Goal: Information Seeking & Learning: Compare options

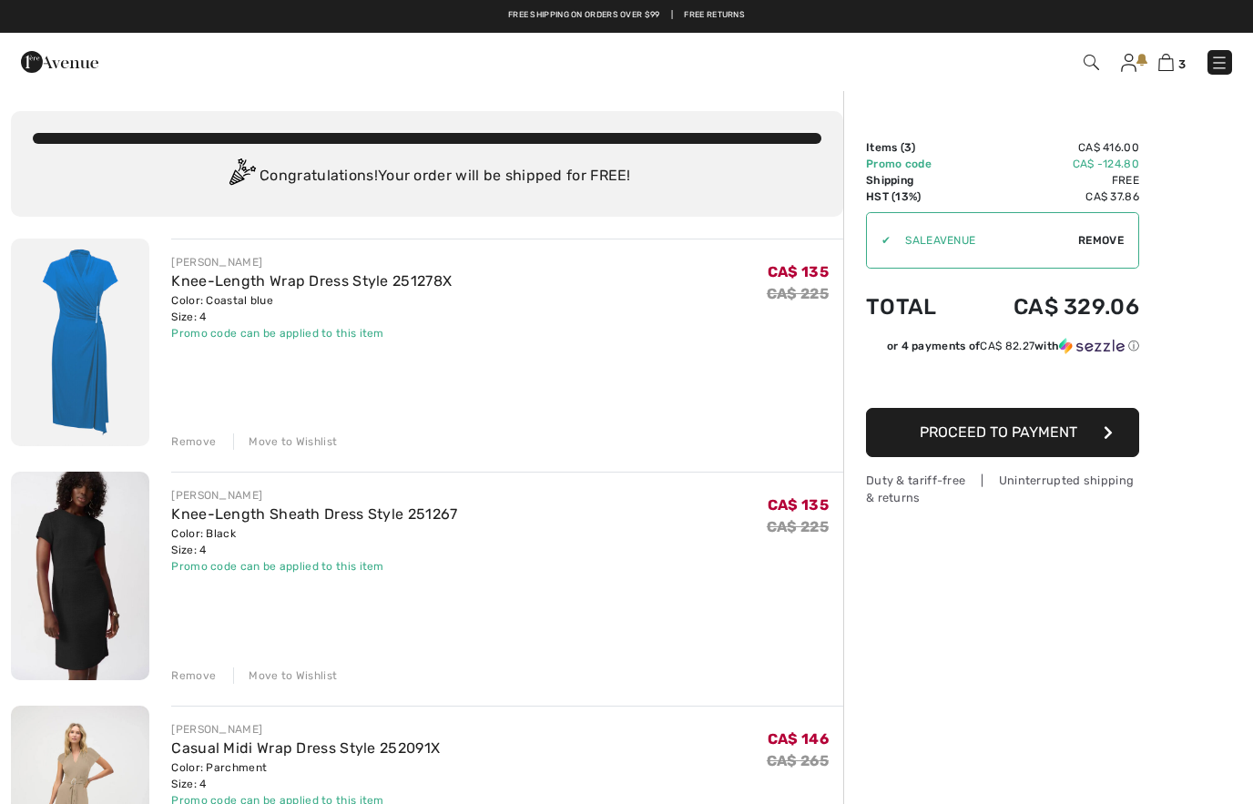
click at [1133, 59] on img at bounding box center [1128, 63] width 15 height 18
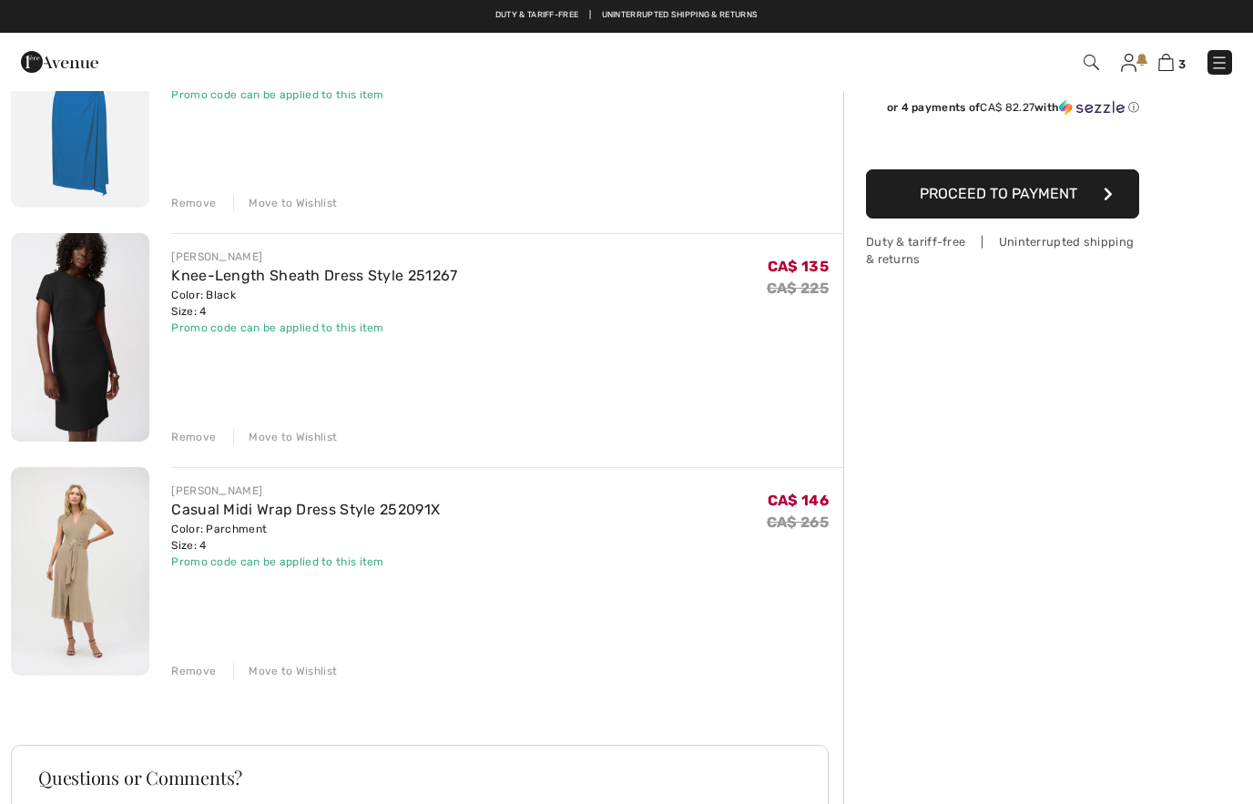
scroll to position [237, 0]
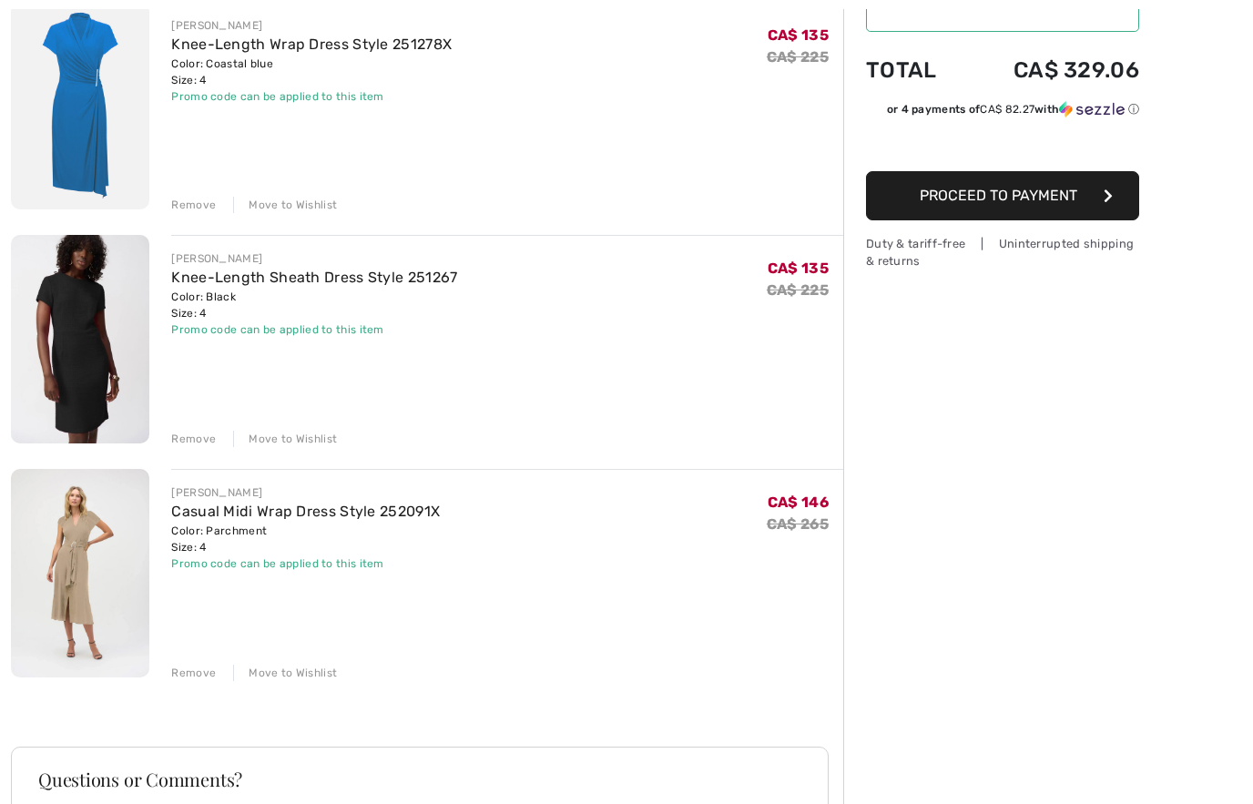
click at [62, 379] on img at bounding box center [80, 339] width 138 height 208
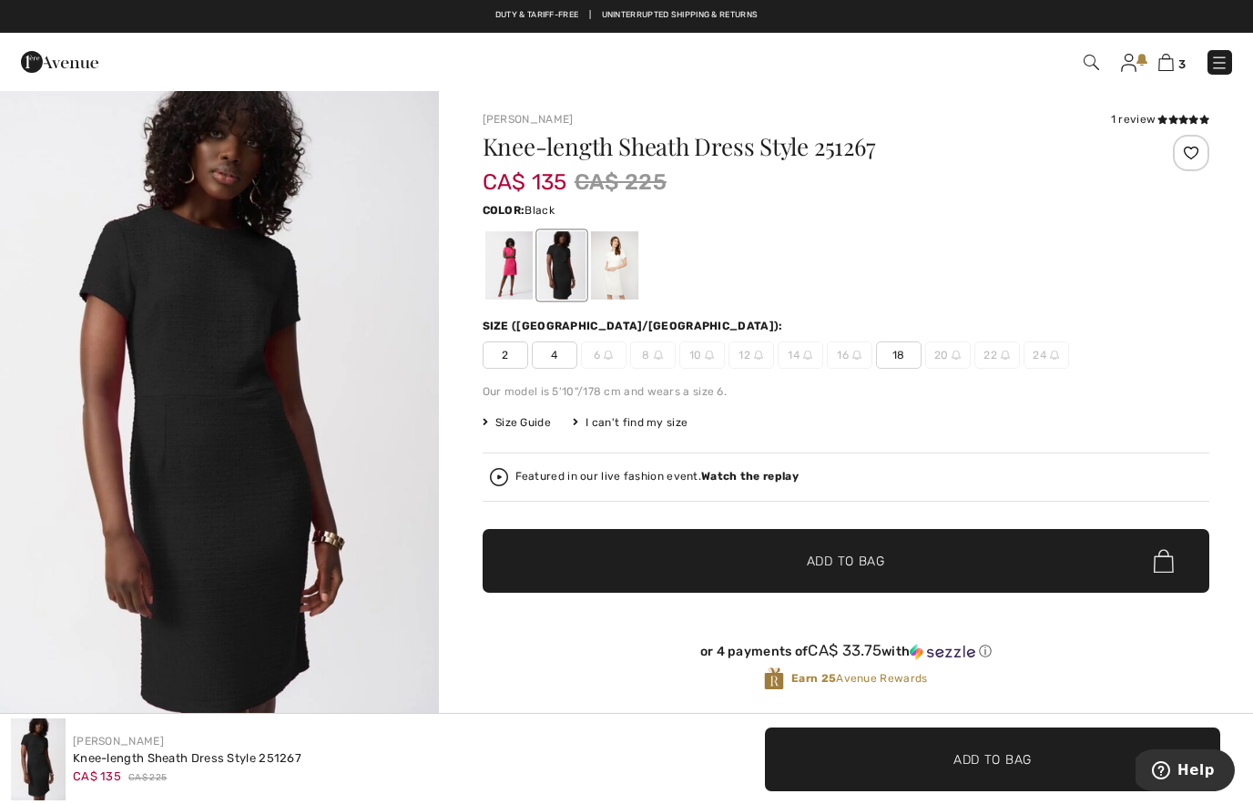
click at [570, 272] on div at bounding box center [560, 265] width 47 height 68
click at [644, 265] on div at bounding box center [846, 266] width 727 height 76
click at [620, 277] on div at bounding box center [613, 265] width 47 height 68
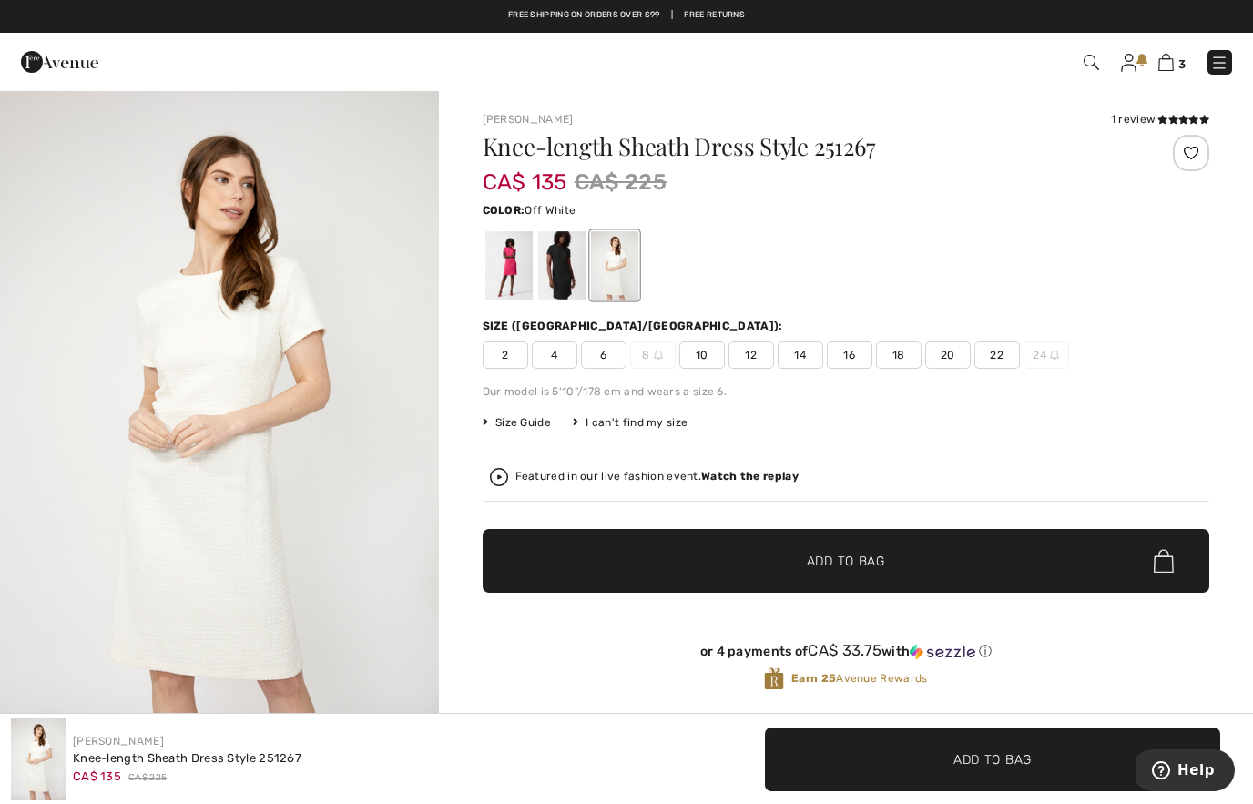
click at [577, 278] on div at bounding box center [560, 265] width 47 height 68
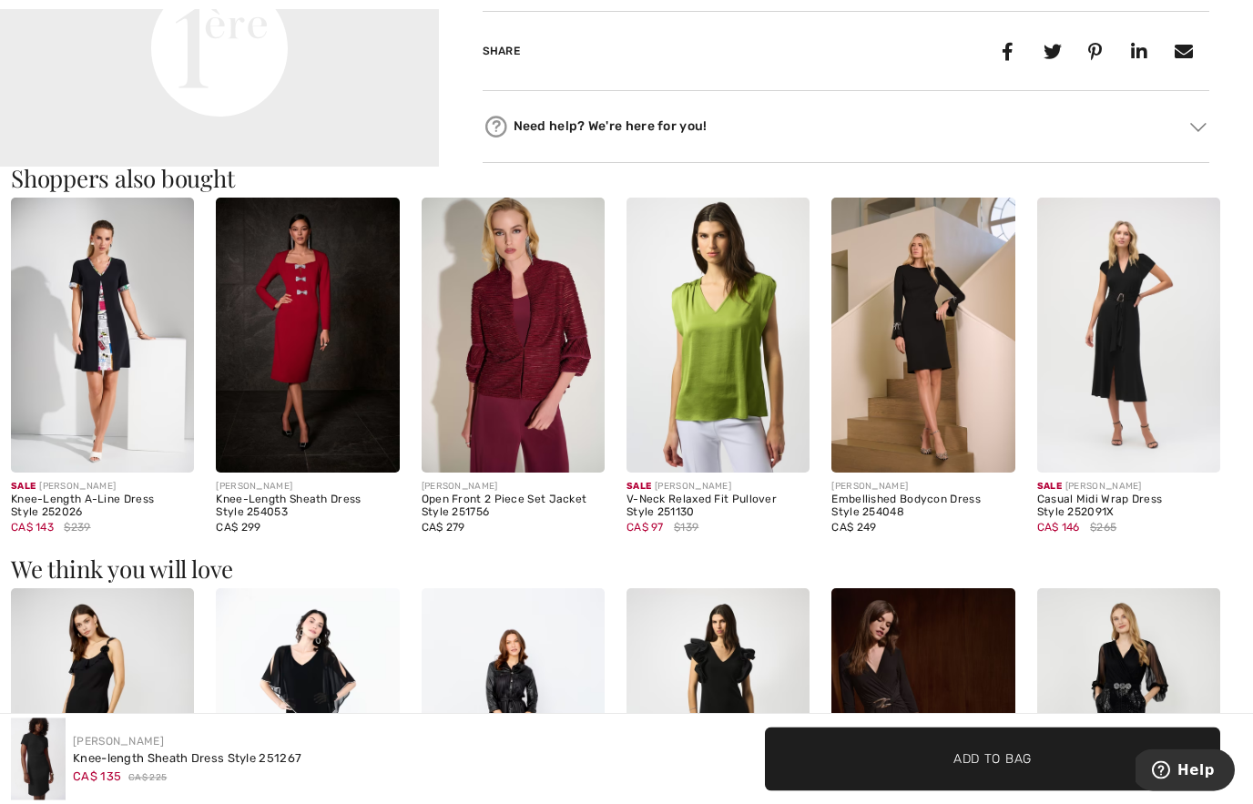
scroll to position [1028, 0]
click at [1123, 384] on img at bounding box center [1129, 335] width 183 height 275
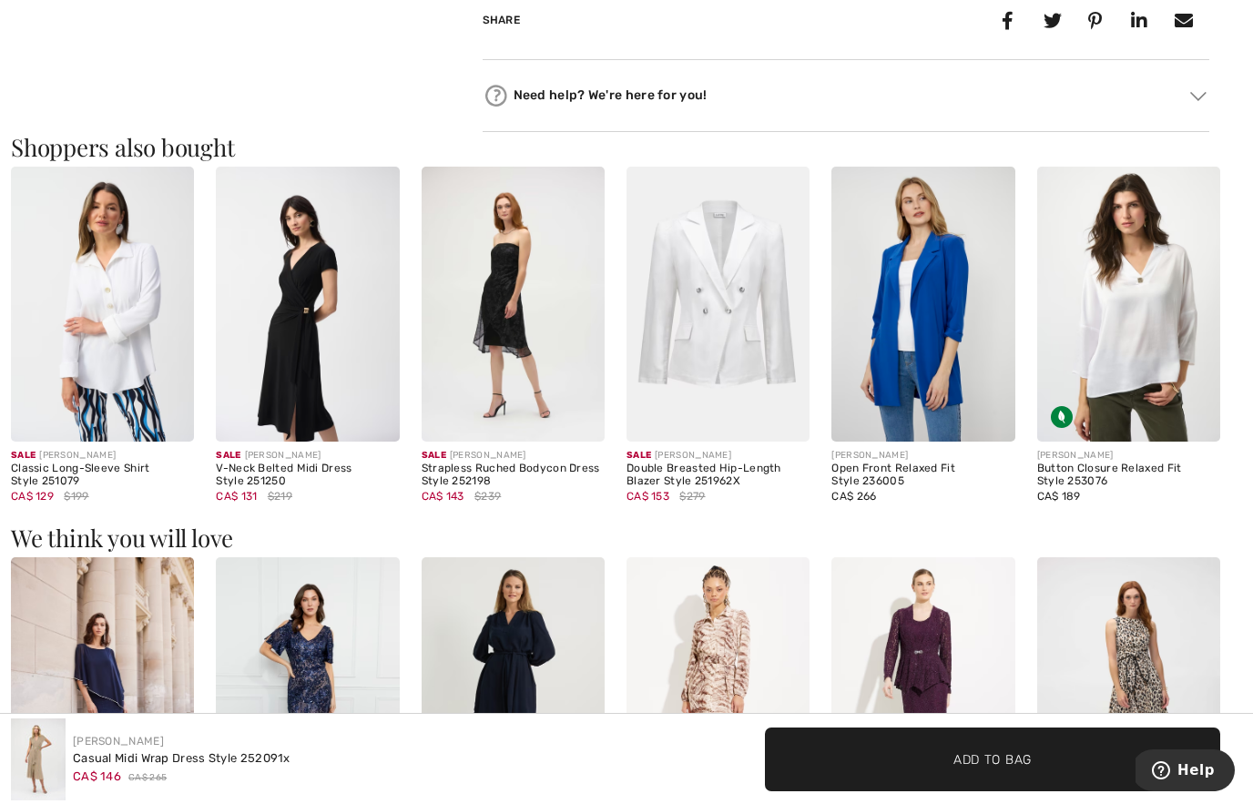
scroll to position [1099, 0]
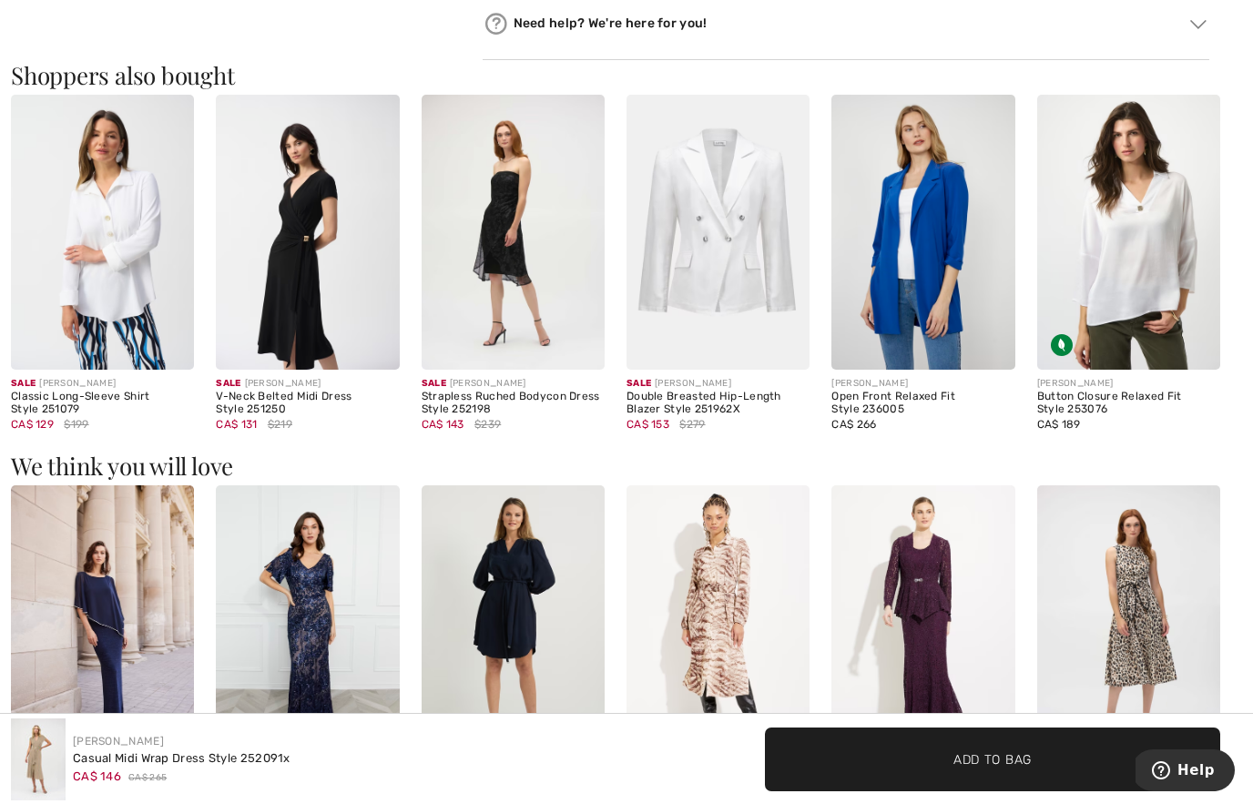
click at [538, 309] on img at bounding box center [513, 232] width 183 height 275
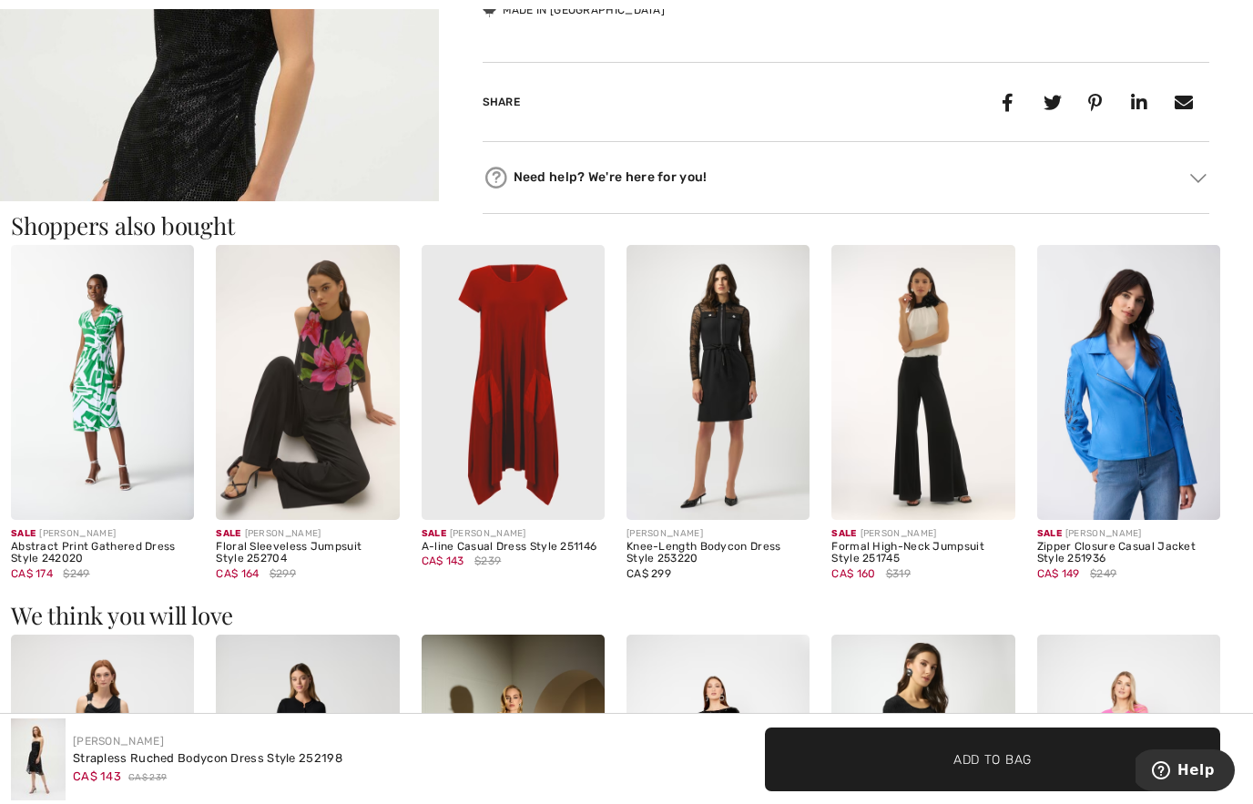
scroll to position [960, 0]
click at [936, 404] on img at bounding box center [923, 383] width 183 height 275
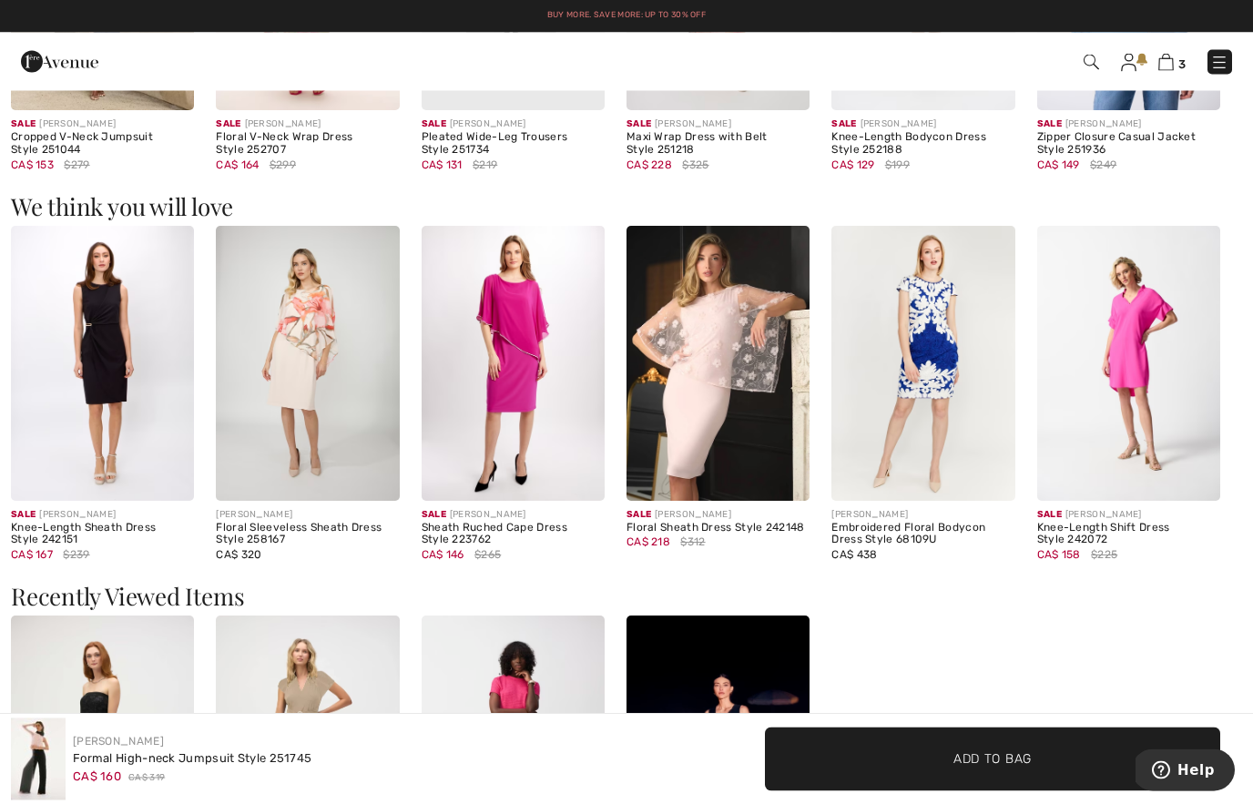
scroll to position [1358, 0]
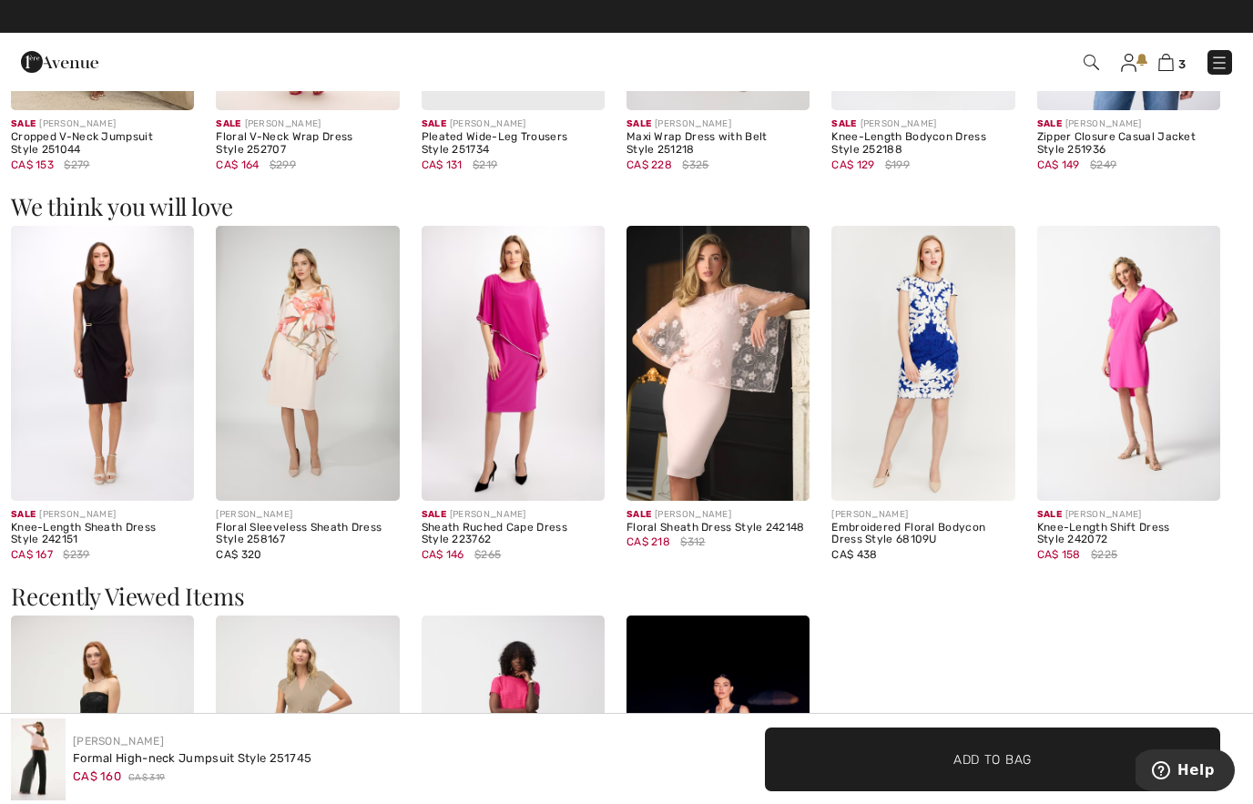
click at [123, 404] on img at bounding box center [102, 363] width 183 height 275
click at [130, 402] on img at bounding box center [102, 363] width 183 height 275
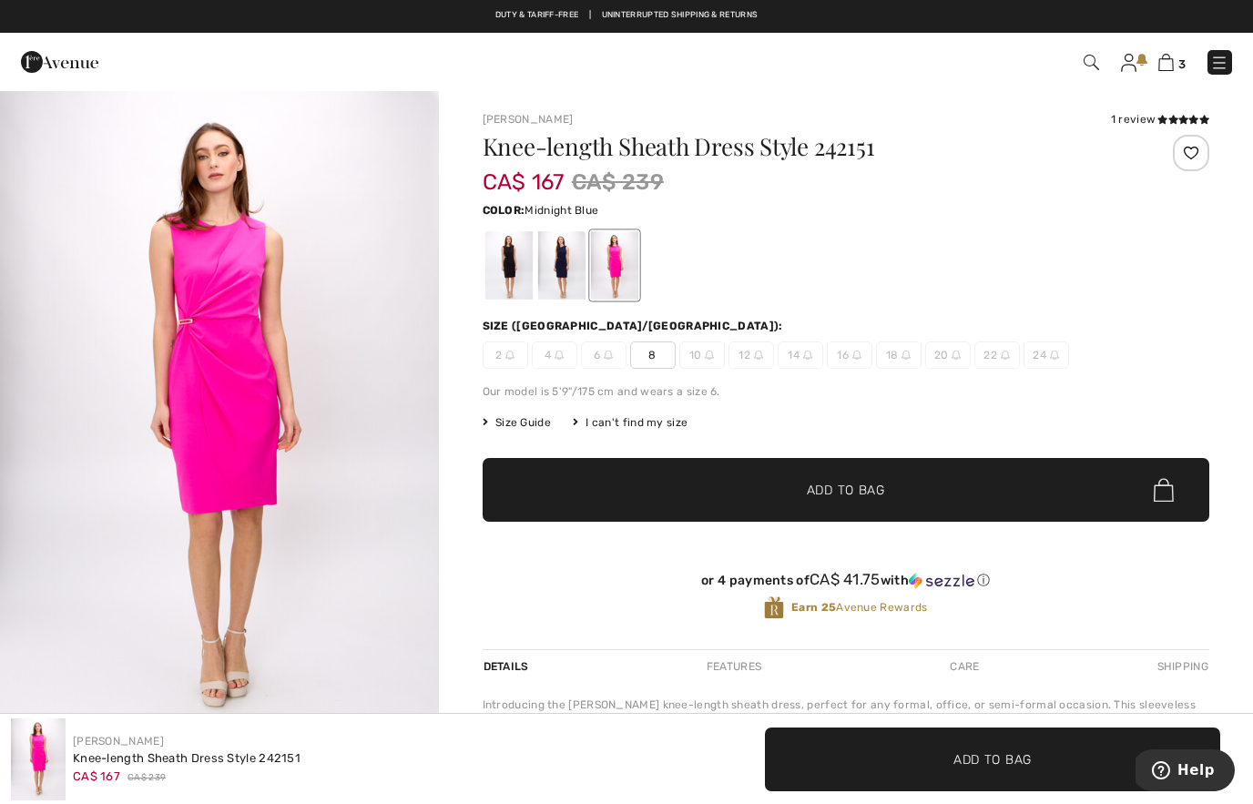
click at [572, 263] on div at bounding box center [560, 265] width 47 height 68
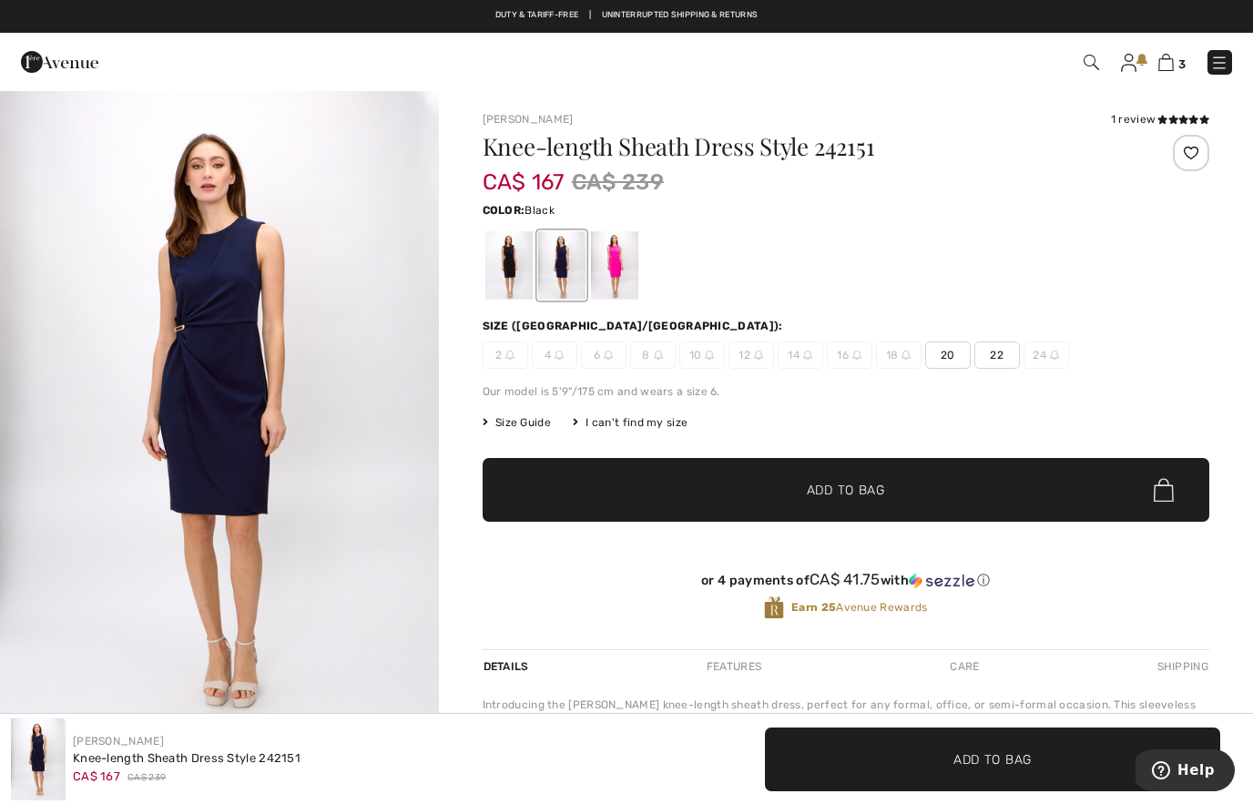
click at [507, 278] on div at bounding box center [508, 265] width 47 height 68
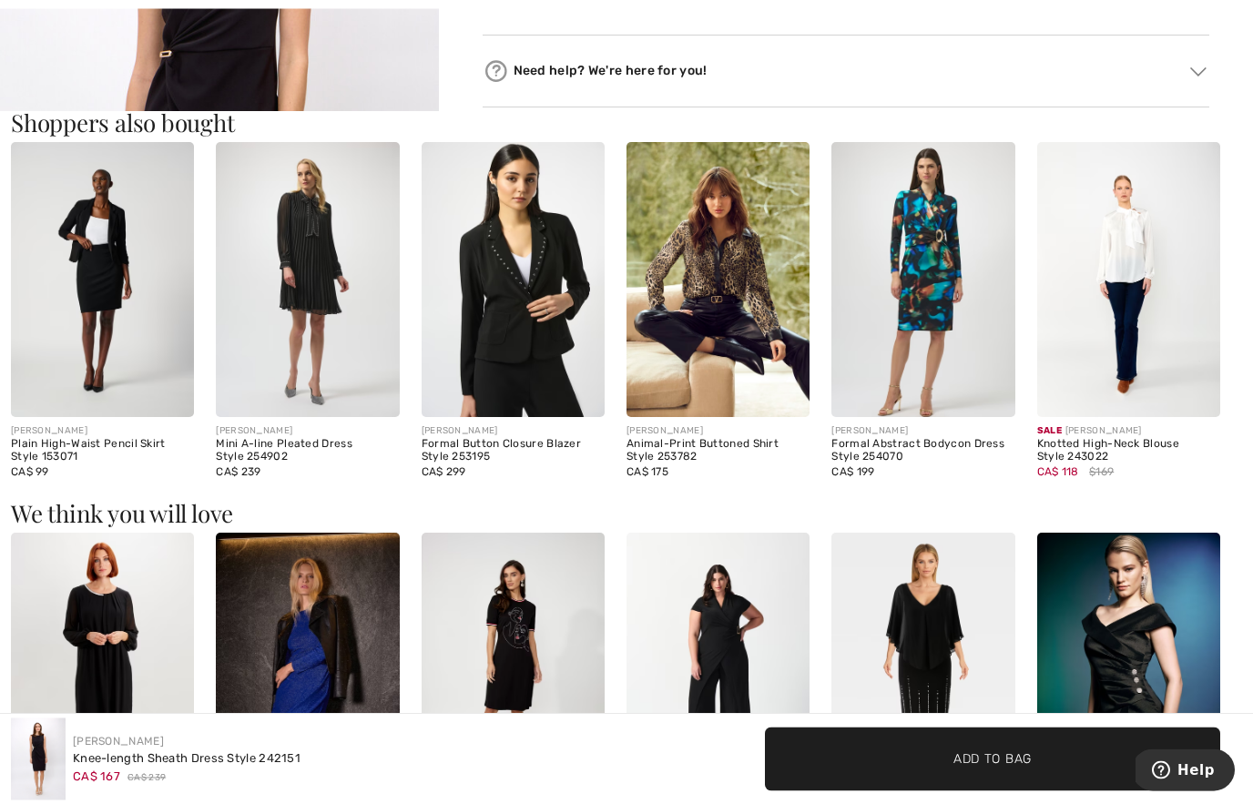
scroll to position [997, 0]
click at [737, 330] on img at bounding box center [718, 279] width 183 height 275
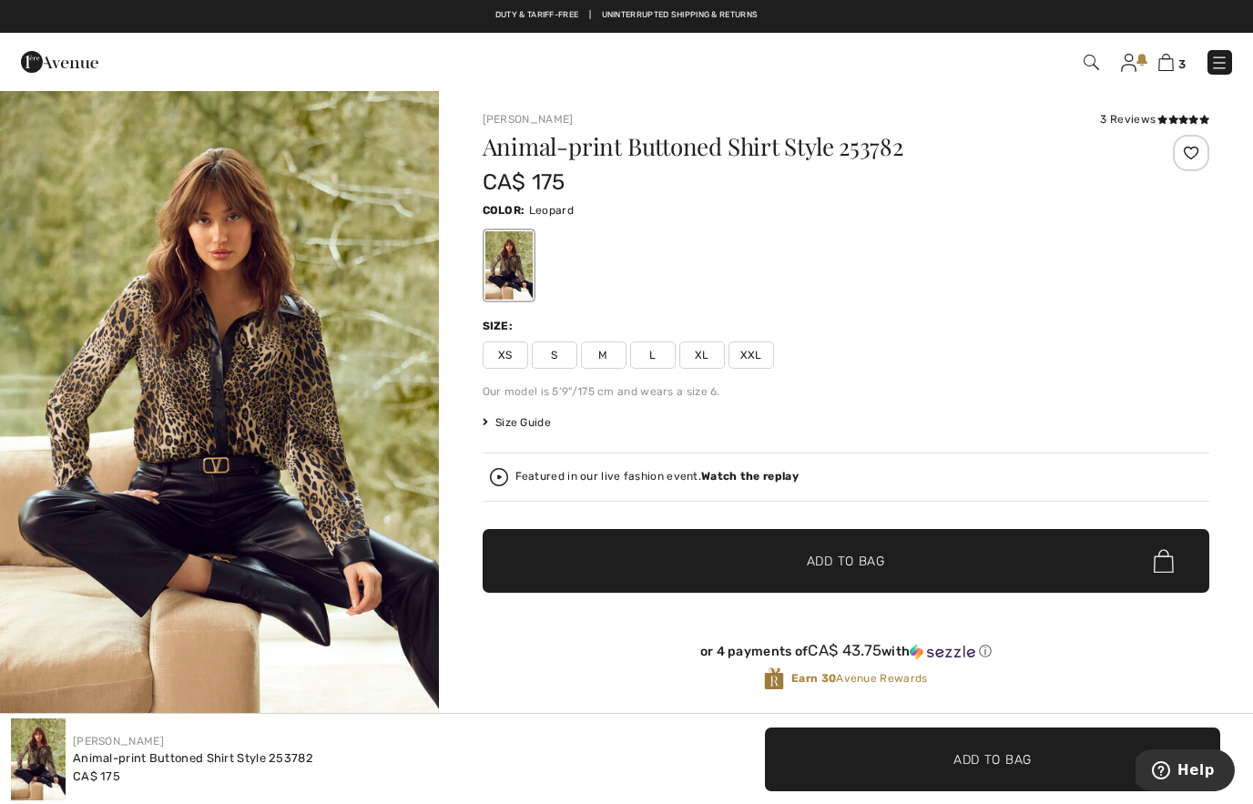
click at [1098, 65] on img at bounding box center [1091, 62] width 15 height 15
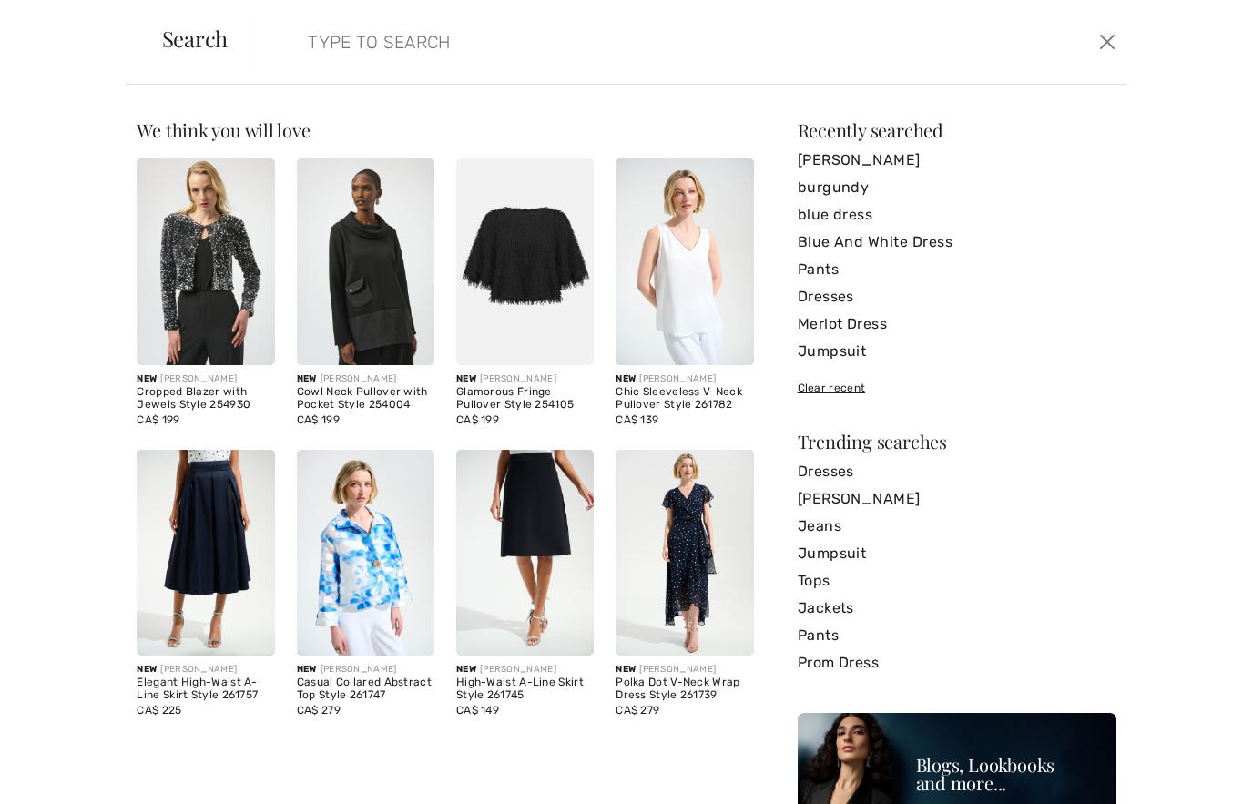
click at [900, 434] on div "Trending searches" at bounding box center [957, 442] width 319 height 18
click at [827, 476] on link "Dresses" at bounding box center [957, 471] width 319 height 27
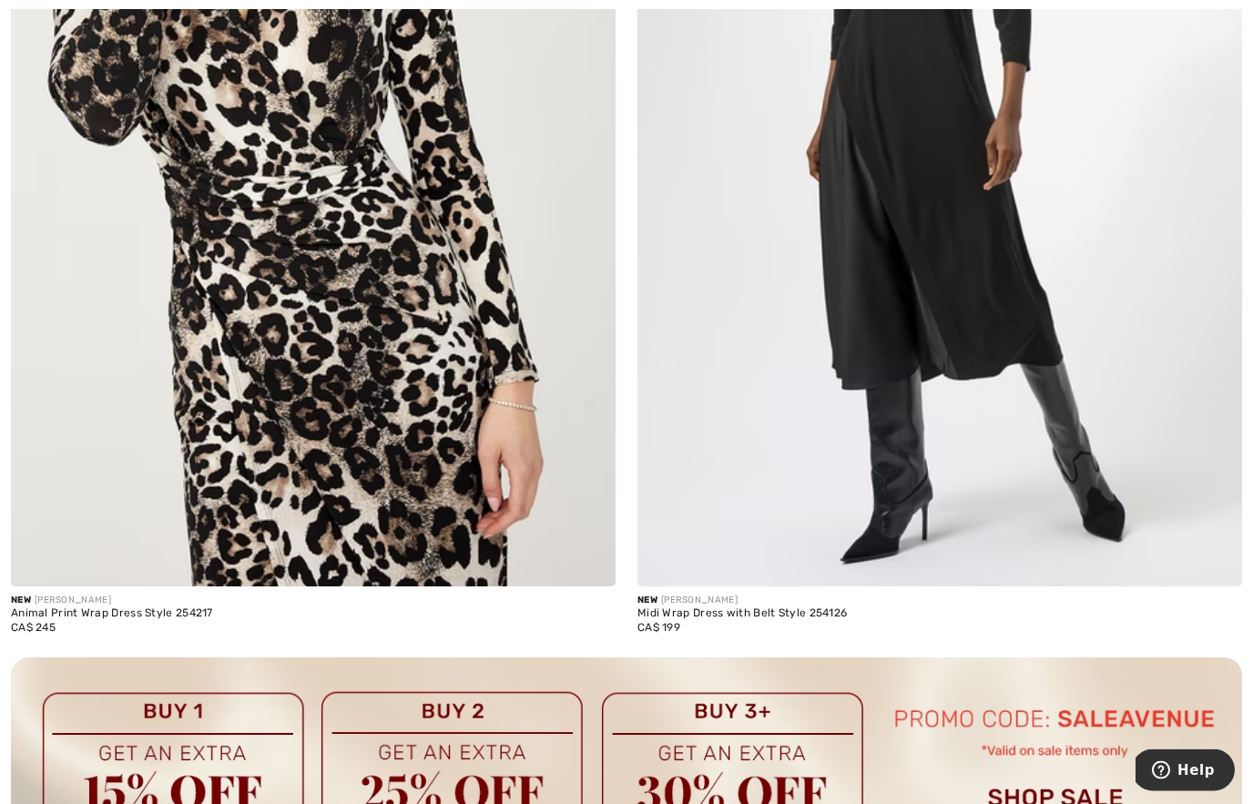
scroll to position [11610, 0]
click at [435, 388] on img at bounding box center [313, 132] width 605 height 907
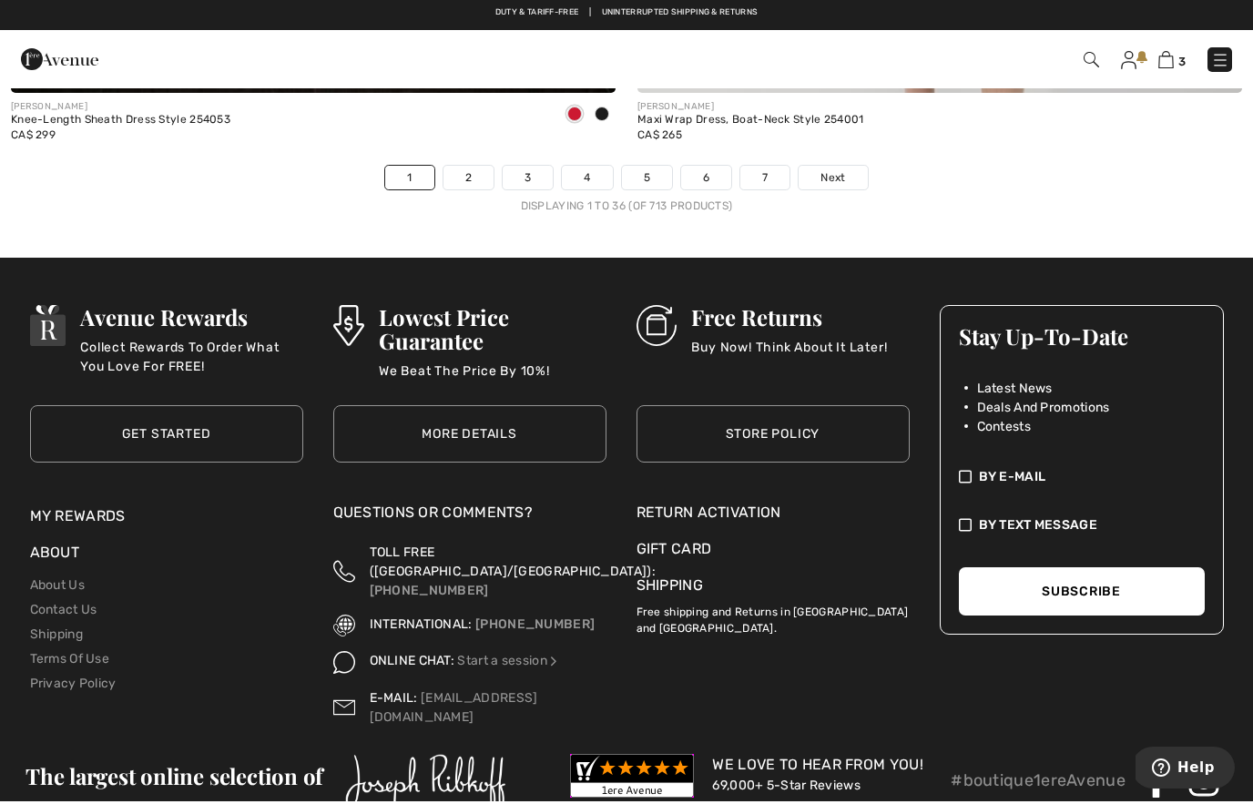
scroll to position [18294, 0]
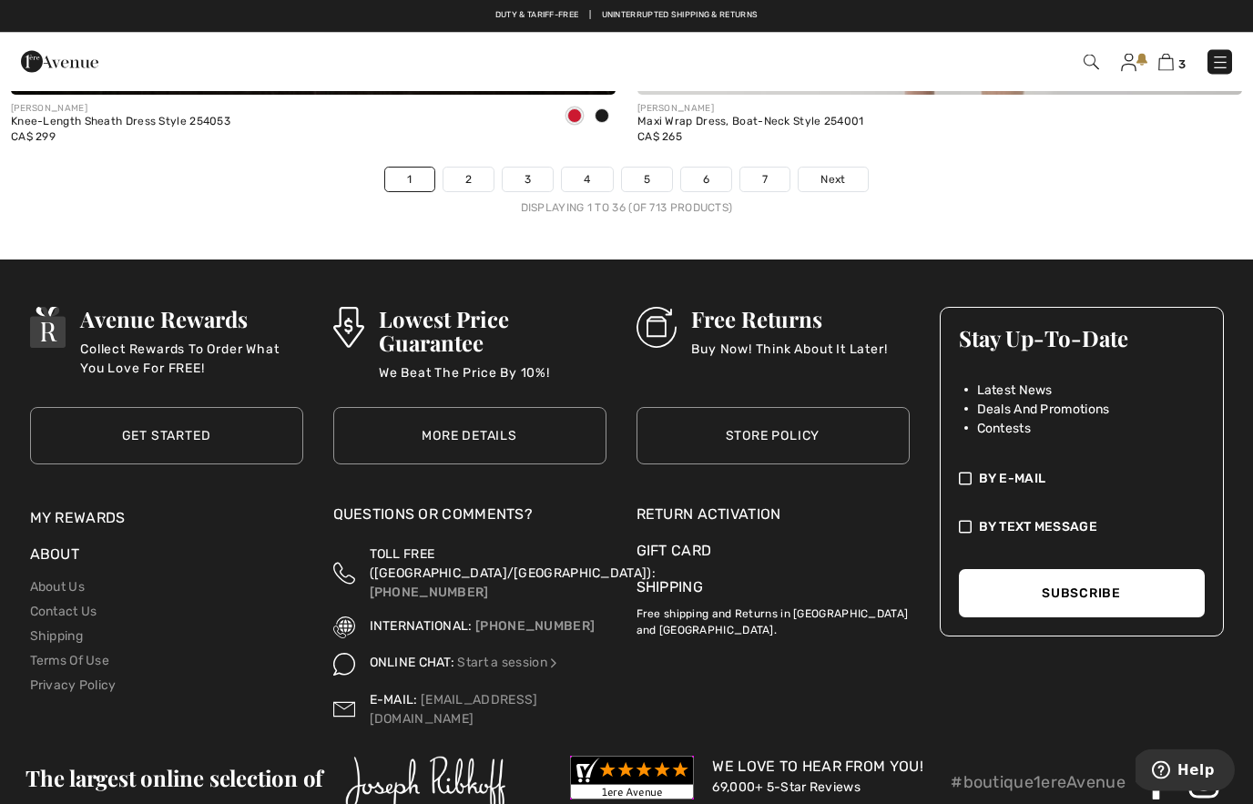
click at [829, 172] on span "Next" at bounding box center [833, 180] width 25 height 16
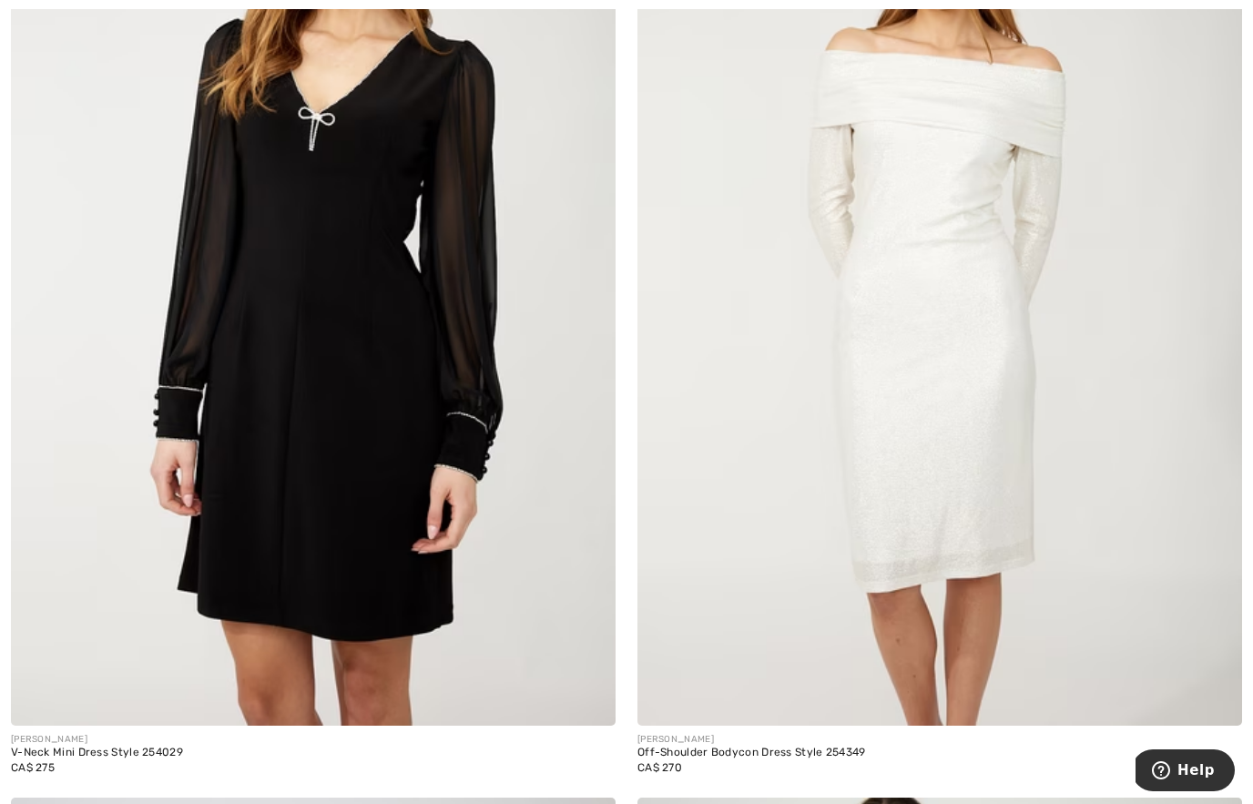
scroll to position [13805, 0]
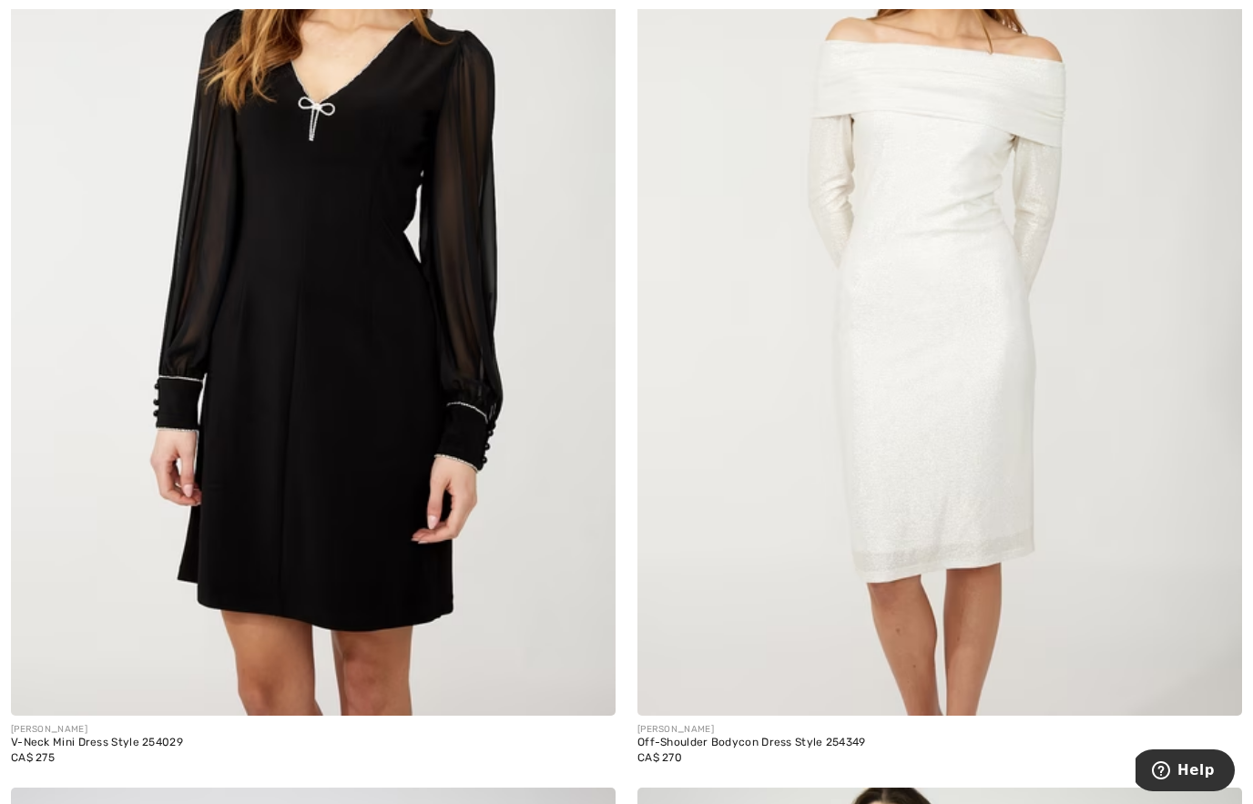
click at [1218, 545] on img at bounding box center [940, 262] width 605 height 907
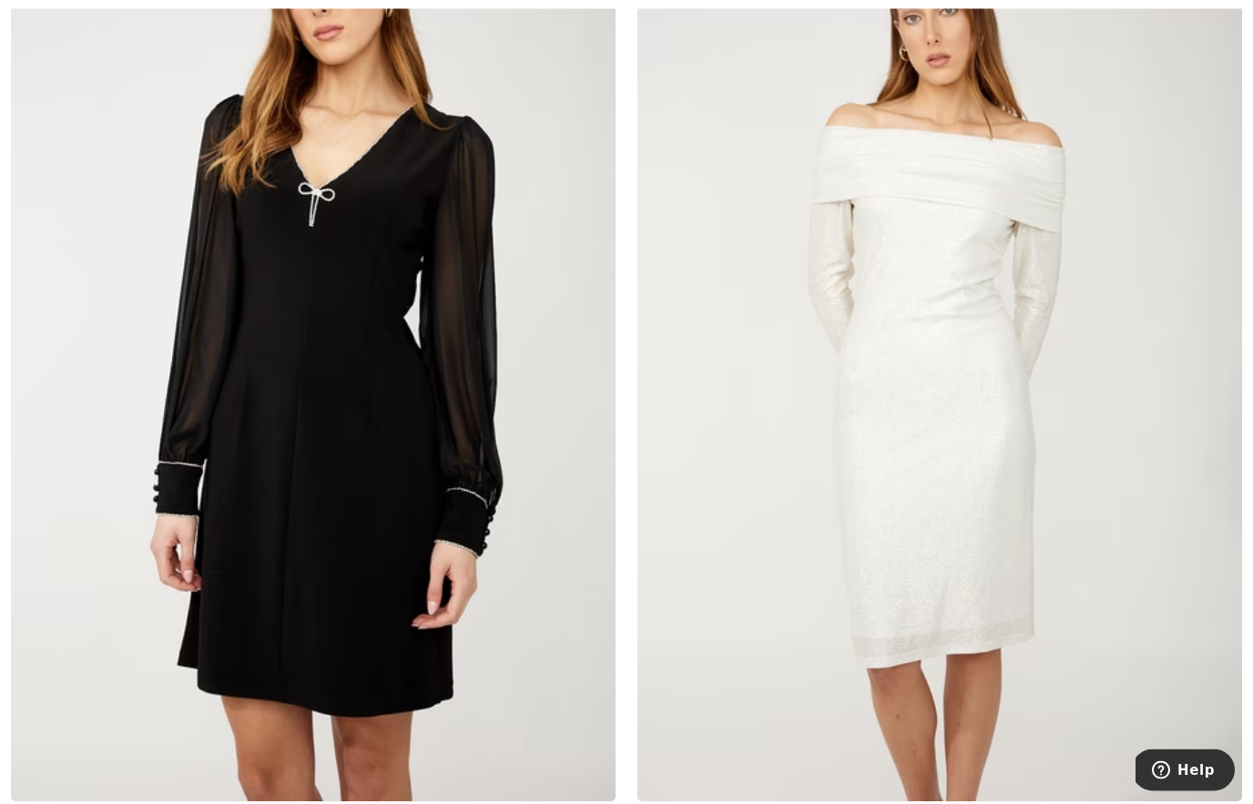
scroll to position [13592, 0]
click at [414, 435] on img at bounding box center [313, 347] width 605 height 907
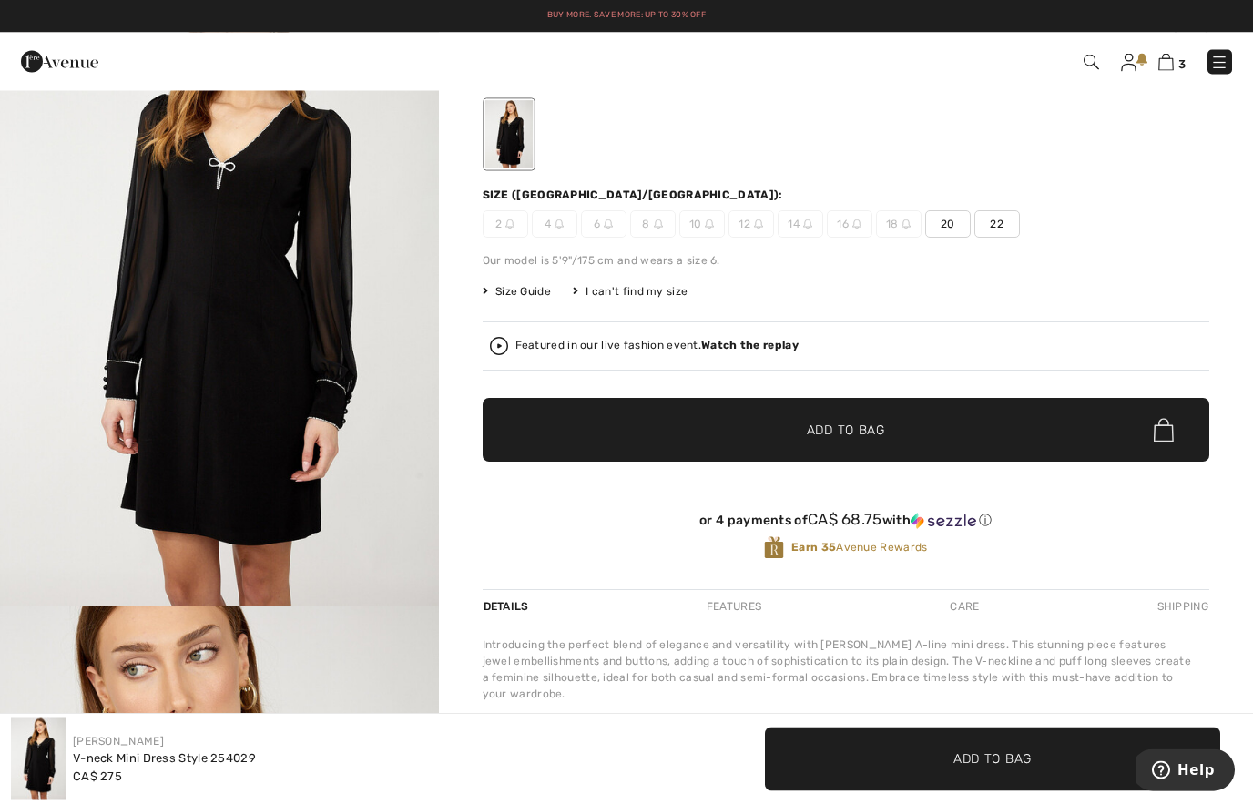
scroll to position [110, 0]
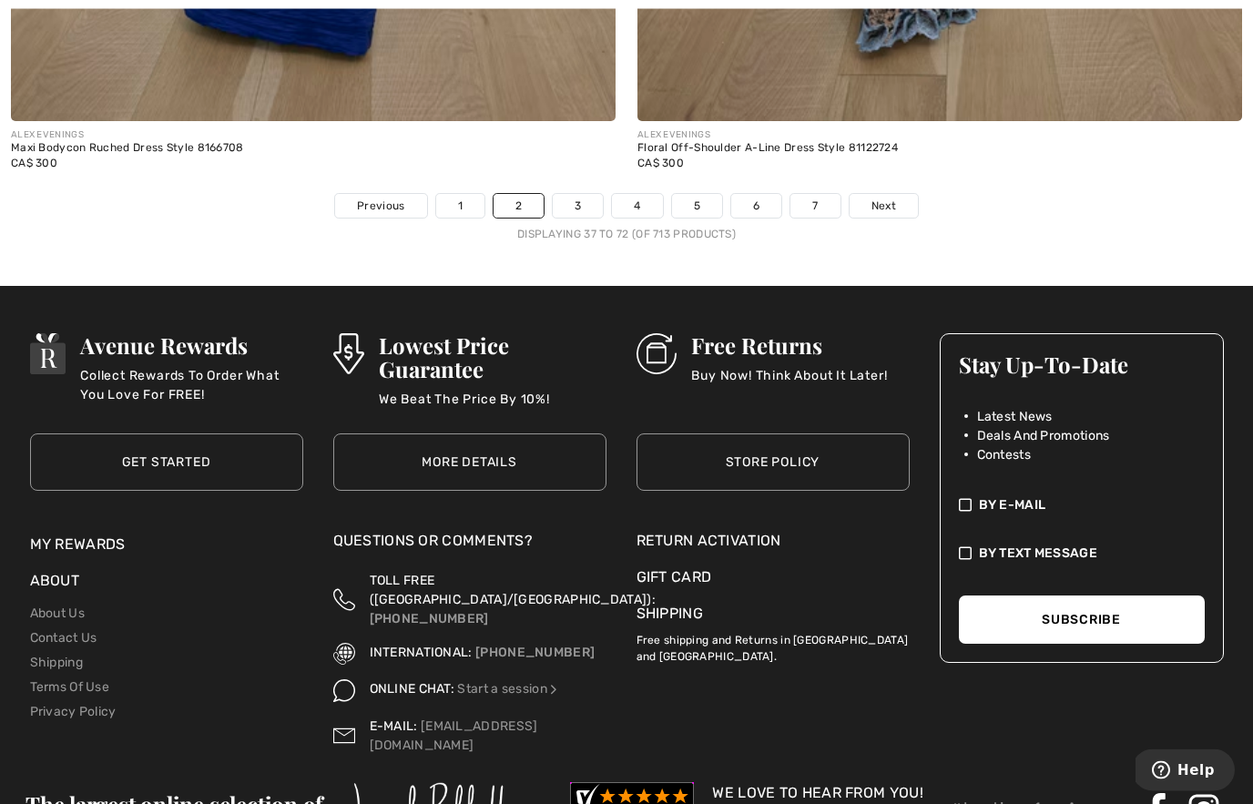
scroll to position [18268, 0]
click at [896, 198] on link "Next" at bounding box center [884, 206] width 68 height 24
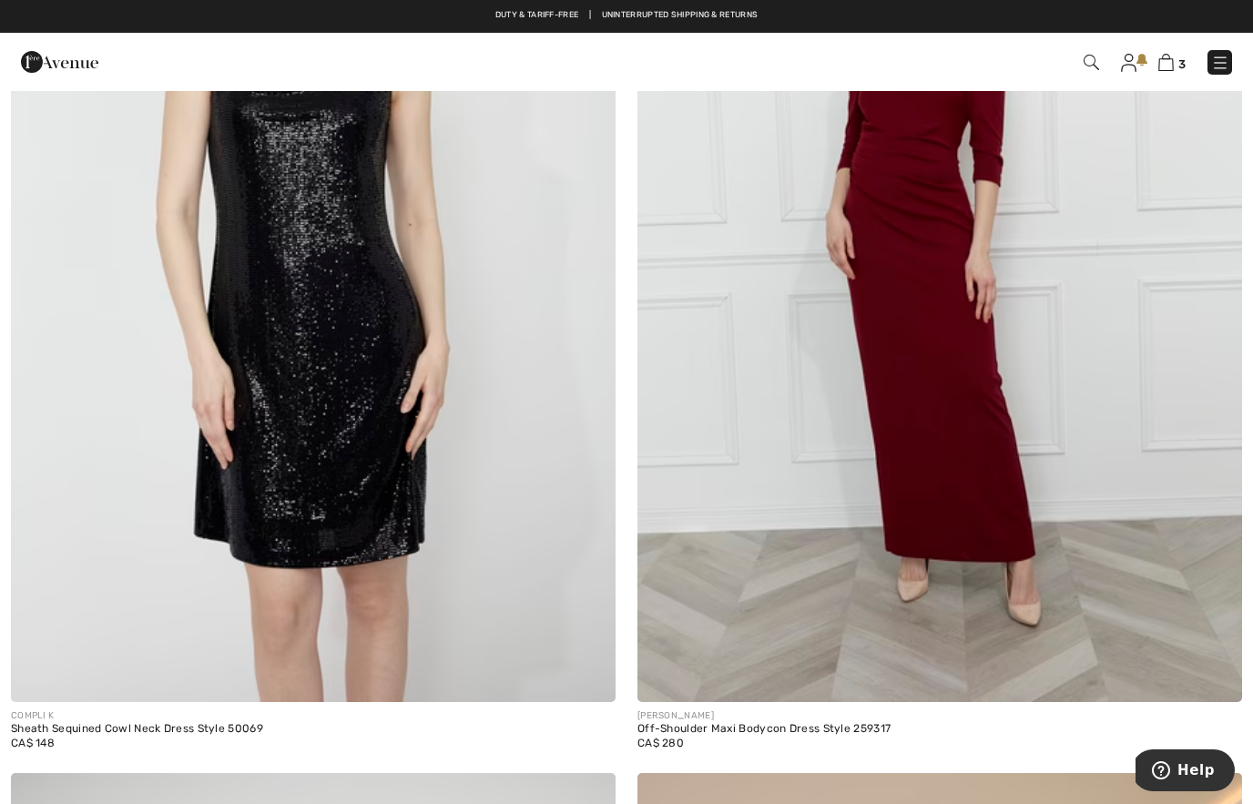
scroll to position [2471, 0]
